Goal: Navigation & Orientation: Understand site structure

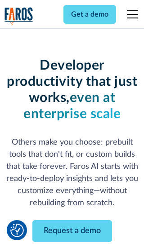
scroll to position [108, 0]
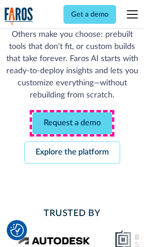
click at [72, 123] on link "Request a demo" at bounding box center [71, 123] width 79 height 22
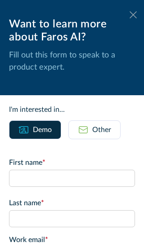
click at [133, 15] on icon at bounding box center [132, 14] width 7 height 7
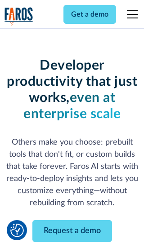
scroll to position [137, 0]
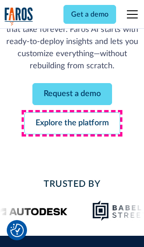
click at [72, 123] on link "Explore the platform" at bounding box center [72, 123] width 96 height 22
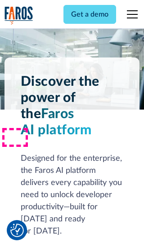
scroll to position [6739, 0]
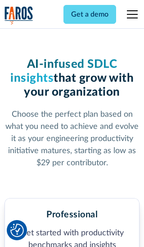
scroll to position [1390, 0]
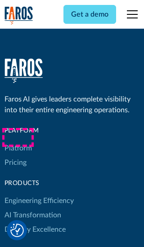
click at [17, 141] on link "Platform" at bounding box center [17, 148] width 27 height 14
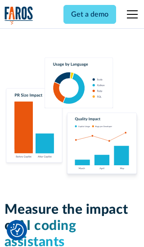
scroll to position [5546, 0]
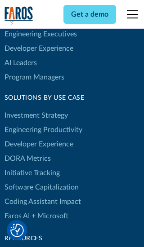
click at [27, 151] on link "DORA Metrics" at bounding box center [27, 158] width 46 height 14
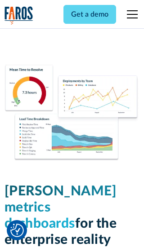
scroll to position [3928, 0]
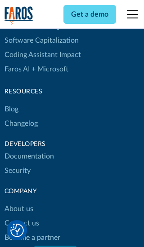
click at [21, 123] on link "Changelog" at bounding box center [20, 123] width 33 height 14
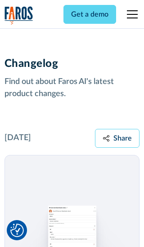
scroll to position [10837, 0]
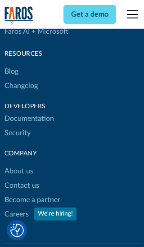
click at [18, 164] on link "About us" at bounding box center [18, 171] width 29 height 14
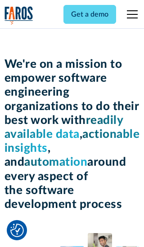
scroll to position [3094, 0]
